Goal: Communication & Community: Answer question/provide support

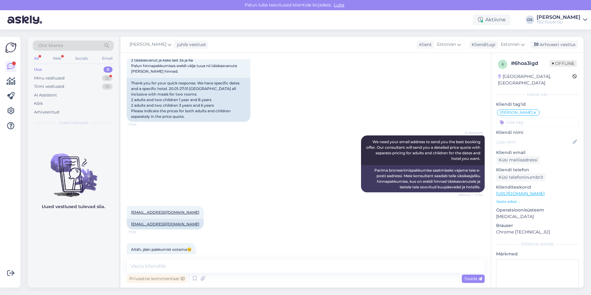
scroll to position [208, 0]
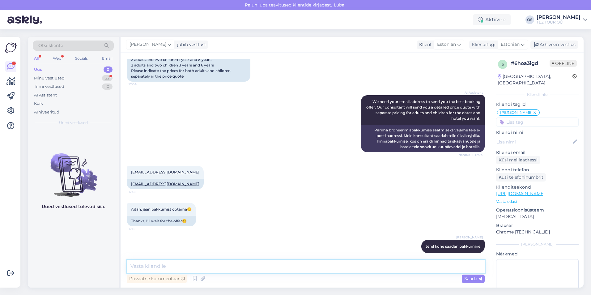
click at [166, 266] on textarea at bounding box center [306, 266] width 358 height 13
click at [72, 72] on div "Uus 0" at bounding box center [73, 69] width 81 height 9
click at [69, 77] on div "Minu vestlused 22" at bounding box center [73, 78] width 81 height 9
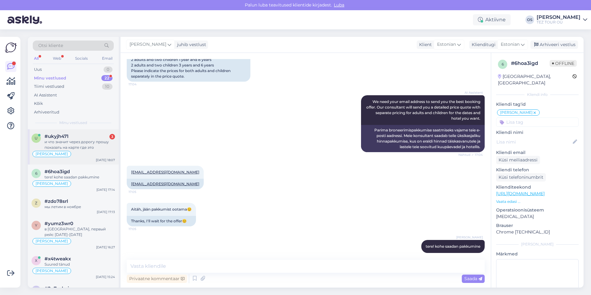
click at [89, 142] on div "и что значит через дорогу прошу показать на карте где это" at bounding box center [79, 144] width 70 height 11
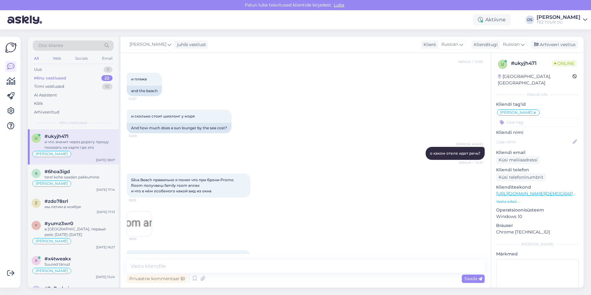
scroll to position [148, 0]
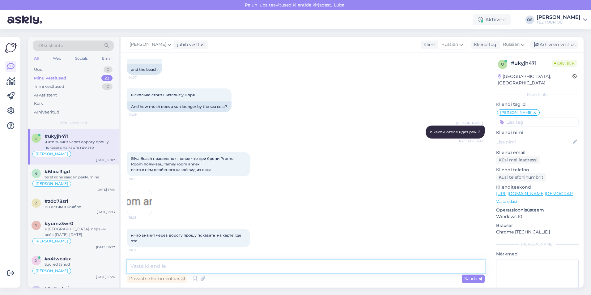
click at [156, 268] on textarea at bounding box center [306, 266] width 358 height 13
click at [170, 268] on textarea at bounding box center [306, 266] width 358 height 13
type textarea "на какую дату вы смотрите?"
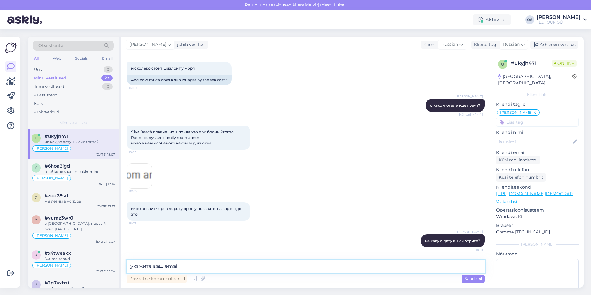
type textarea "укажите ваш email"
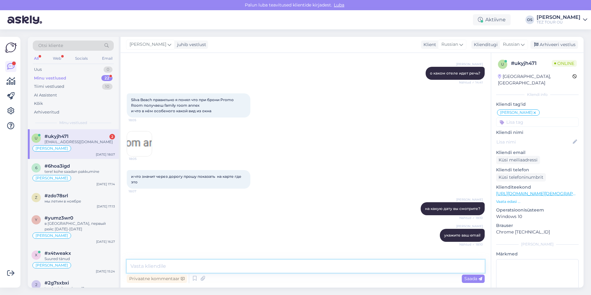
scroll to position [254, 0]
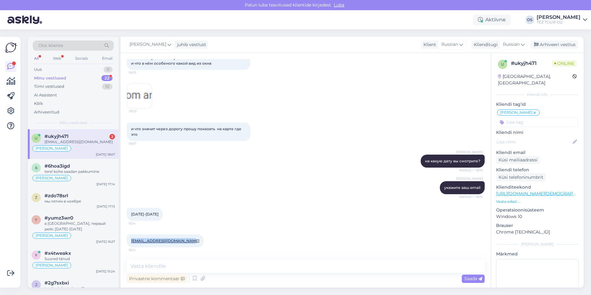
drag, startPoint x: 133, startPoint y: 240, endPoint x: 186, endPoint y: 241, distance: 52.5
click at [186, 241] on div "[EMAIL_ADDRESS][DOMAIN_NAME] 18:14" at bounding box center [165, 240] width 77 height 13
drag, startPoint x: 186, startPoint y: 241, endPoint x: 179, endPoint y: 240, distance: 6.9
copy link "[EMAIL_ADDRESS][DOMAIN_NAME]"
click at [142, 265] on textarea at bounding box center [306, 266] width 358 height 13
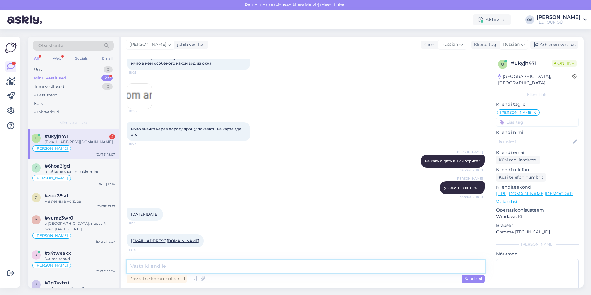
click at [142, 264] on textarea at bounding box center [306, 266] width 358 height 13
type textarea "сколько вас человек?"
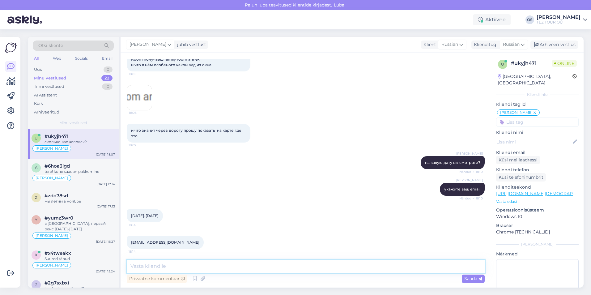
scroll to position [281, 0]
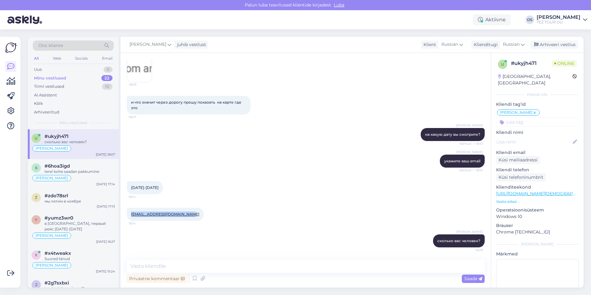
drag, startPoint x: 129, startPoint y: 213, endPoint x: 184, endPoint y: 214, distance: 55.6
click at [184, 214] on div "[EMAIL_ADDRESS][DOMAIN_NAME] 18:14" at bounding box center [165, 214] width 77 height 13
drag, startPoint x: 184, startPoint y: 214, endPoint x: 181, endPoint y: 214, distance: 3.7
copy link "[EMAIL_ADDRESS][DOMAIN_NAME]"
click at [170, 269] on textarea at bounding box center [306, 266] width 358 height 13
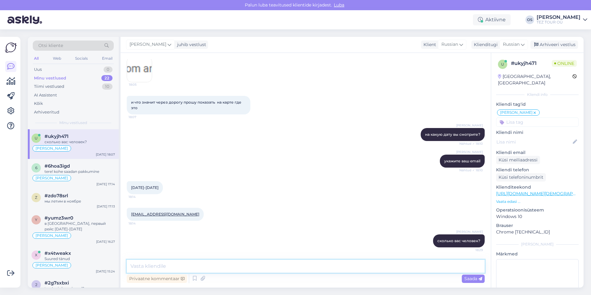
click at [174, 264] on textarea at bounding box center [306, 266] width 358 height 13
type textarea "отправила вам предложение"
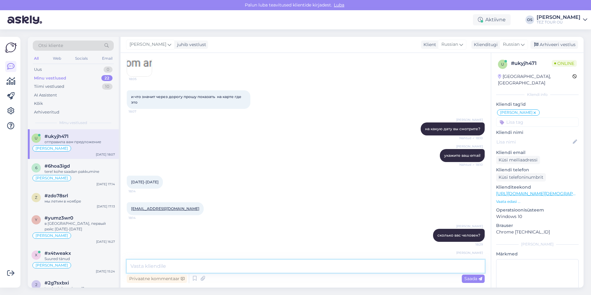
scroll to position [307, 0]
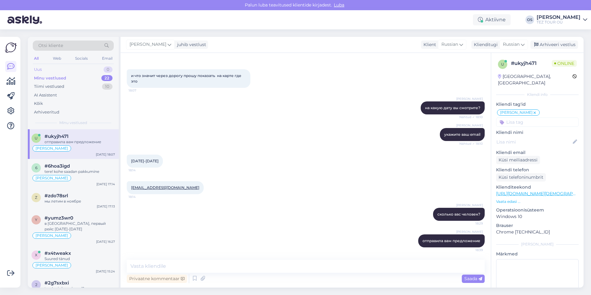
click at [49, 69] on div "Uus 0" at bounding box center [73, 69] width 81 height 9
